Goal: Transaction & Acquisition: Book appointment/travel/reservation

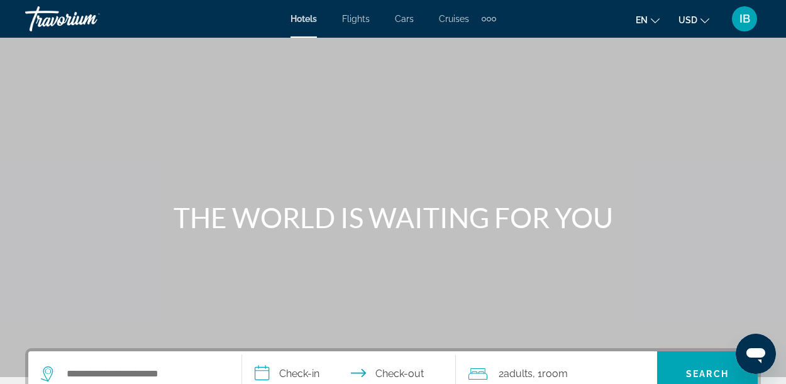
click at [701, 18] on icon "Change currency" at bounding box center [704, 20] width 9 height 9
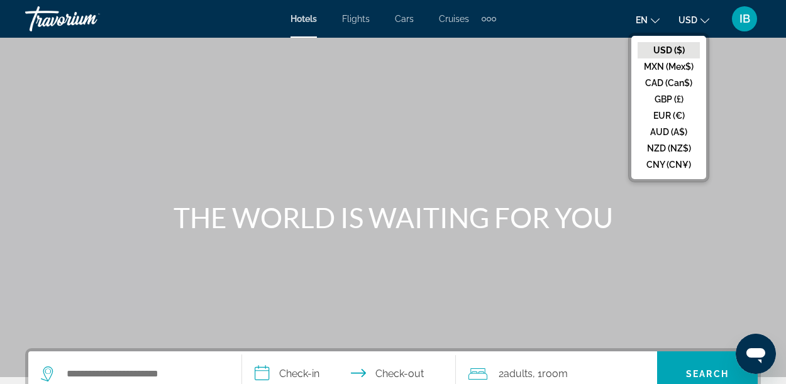
click at [683, 82] on button "CAD (Can$)" at bounding box center [668, 83] width 62 height 16
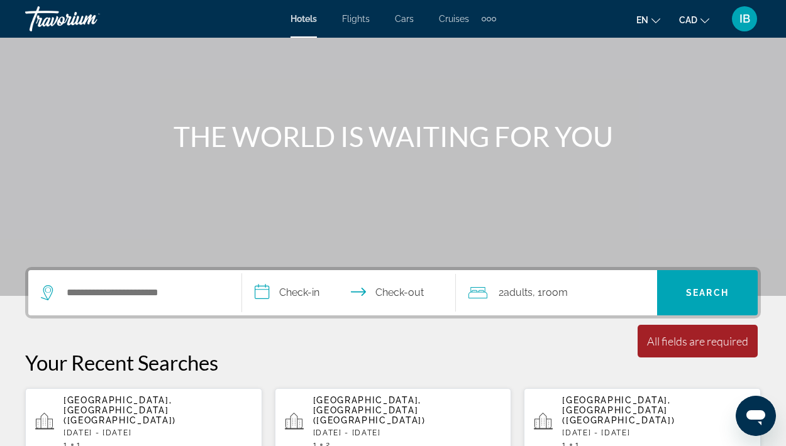
scroll to position [83, 0]
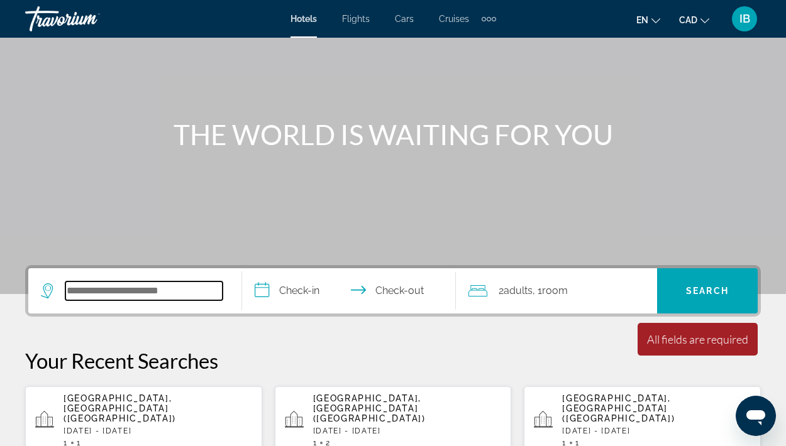
click at [146, 294] on input "Search hotel destination" at bounding box center [143, 291] width 157 height 19
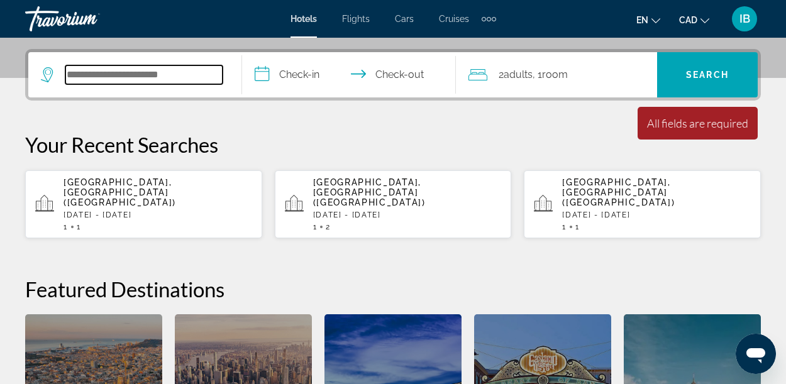
scroll to position [307, 0]
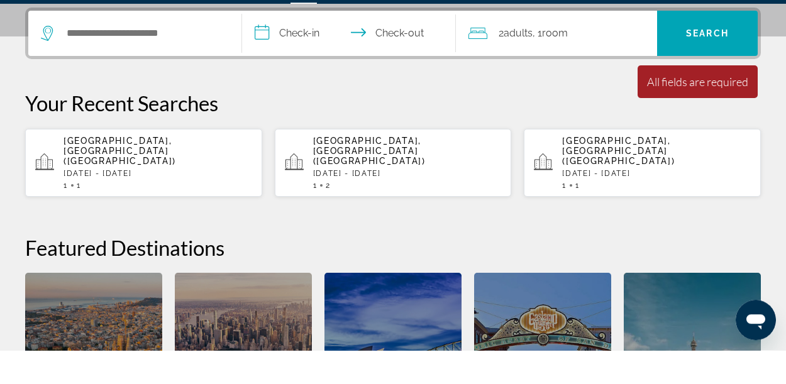
click at [165, 203] on p "[DATE] - [DATE]" at bounding box center [157, 207] width 189 height 9
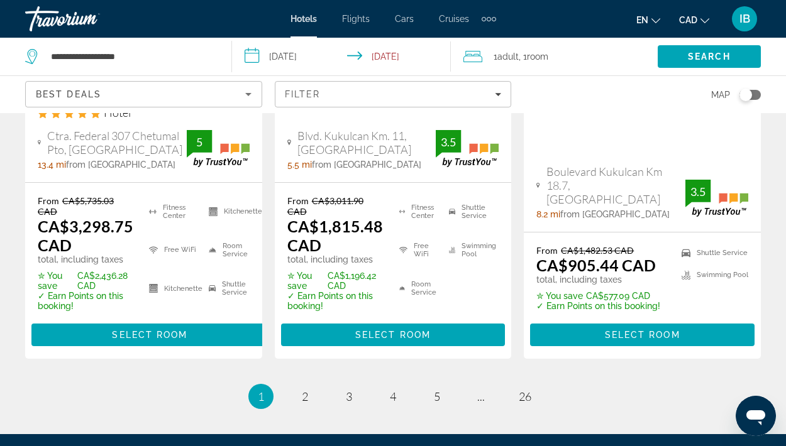
scroll to position [1966, 0]
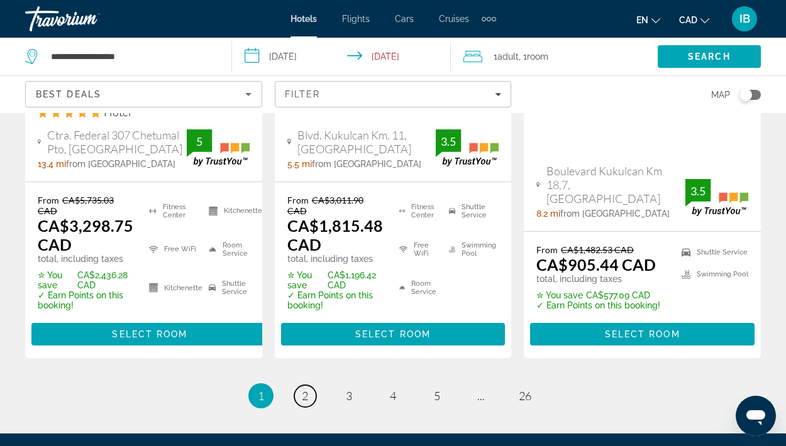
click at [305, 383] on span "2" at bounding box center [305, 396] width 6 height 14
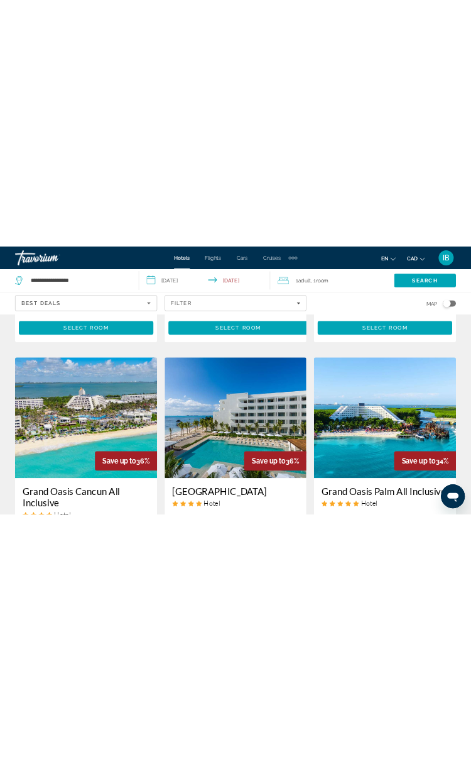
scroll to position [533, 0]
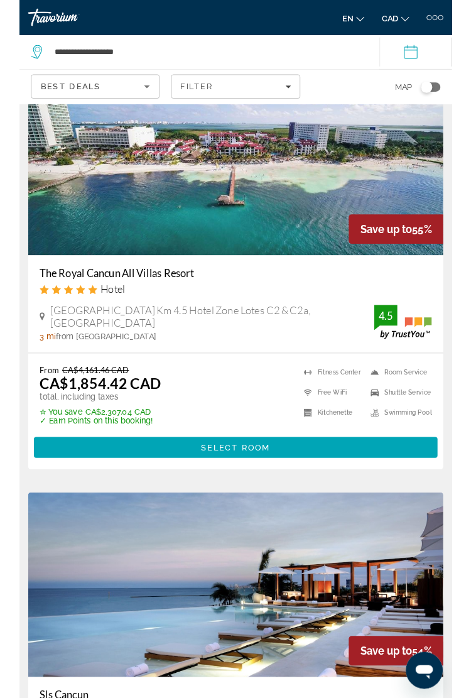
scroll to position [38, 0]
